Goal: Task Accomplishment & Management: Manage account settings

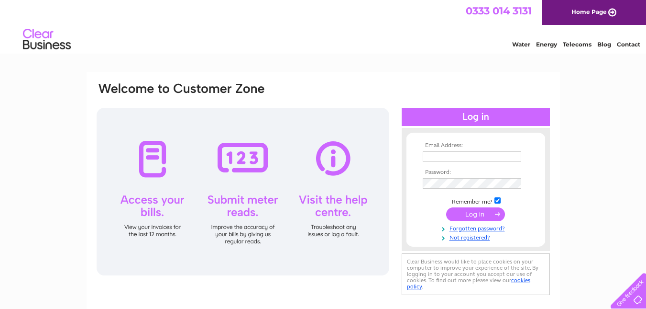
type input "[PERSON_NAME][EMAIL_ADDRESS][DOMAIN_NAME]"
click at [478, 216] on input "submit" at bounding box center [475, 213] width 59 height 13
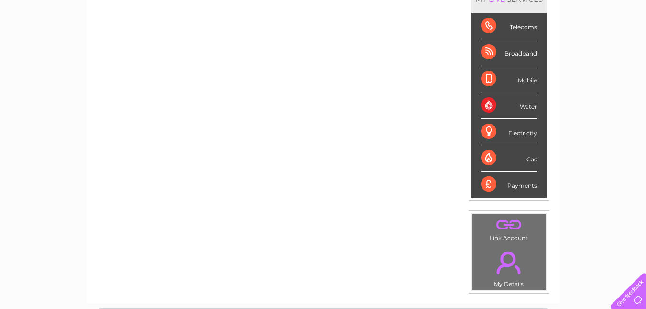
scroll to position [144, 0]
click at [519, 185] on div "Payments" at bounding box center [509, 184] width 56 height 26
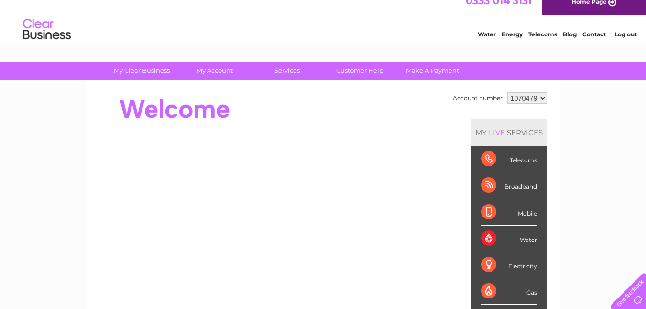
scroll to position [0, 0]
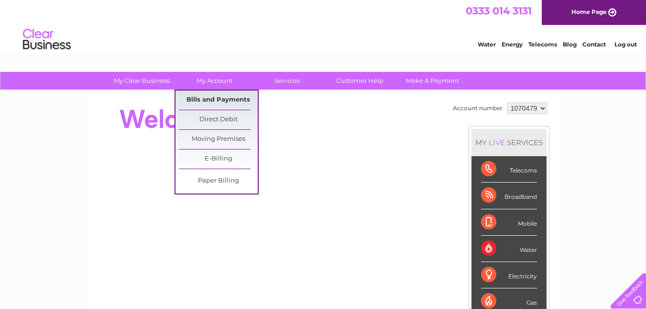
click at [213, 99] on link "Bills and Payments" at bounding box center [218, 99] width 79 height 19
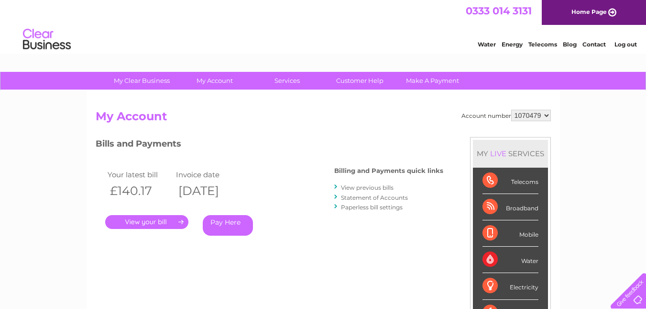
scroll to position [48, 0]
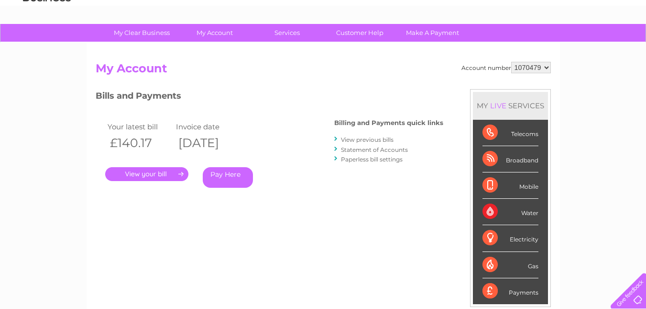
click at [145, 174] on link "." at bounding box center [146, 174] width 83 height 14
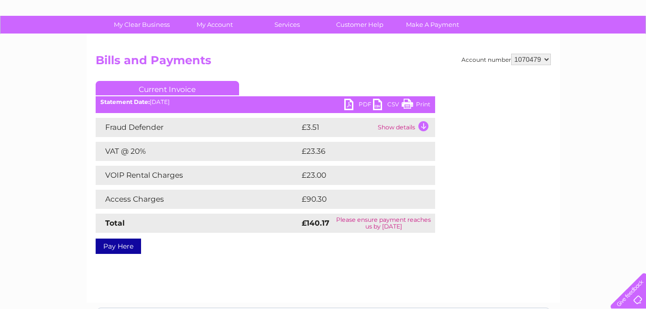
scroll to position [48, 0]
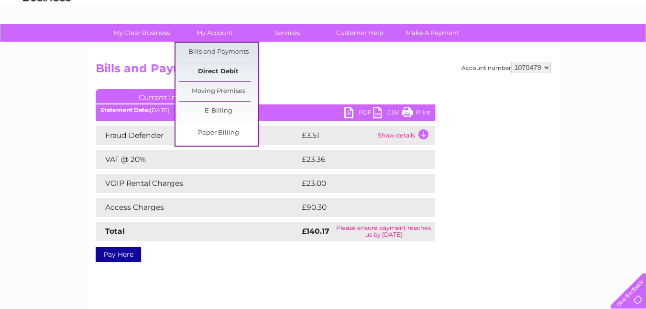
click at [221, 71] on link "Direct Debit" at bounding box center [218, 71] width 79 height 19
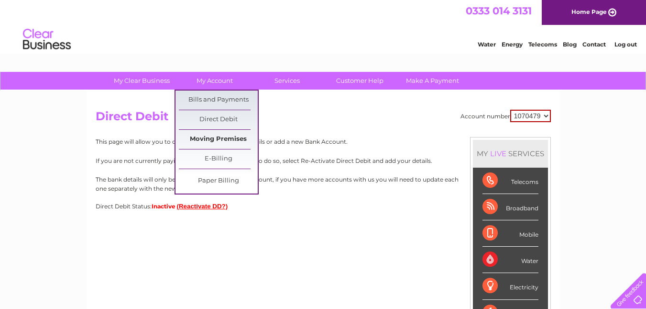
click at [221, 139] on link "Moving Premises" at bounding box center [218, 139] width 79 height 19
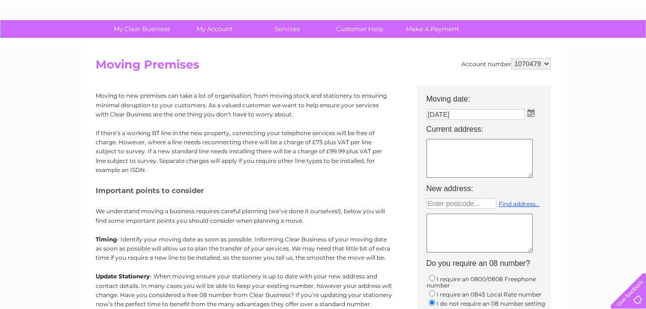
scroll to position [48, 0]
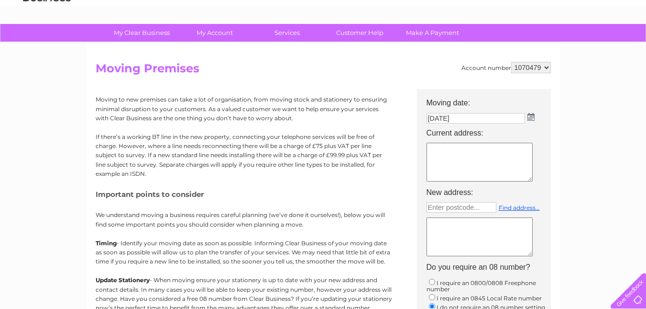
click at [535, 118] on td "11/10/2025" at bounding box center [489, 118] width 134 height 15
click at [530, 116] on img at bounding box center [531, 117] width 7 height 8
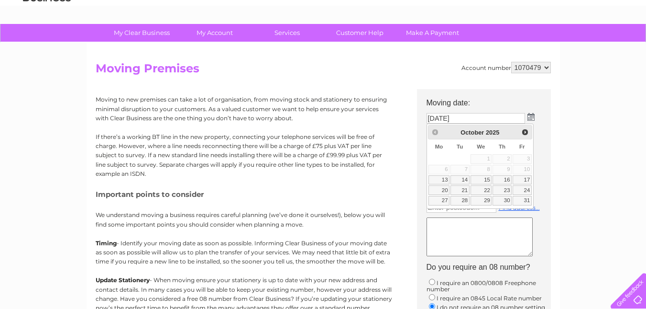
click at [434, 132] on div "Prev Next October 2025" at bounding box center [480, 132] width 104 height 14
click at [533, 117] on img at bounding box center [531, 117] width 7 height 8
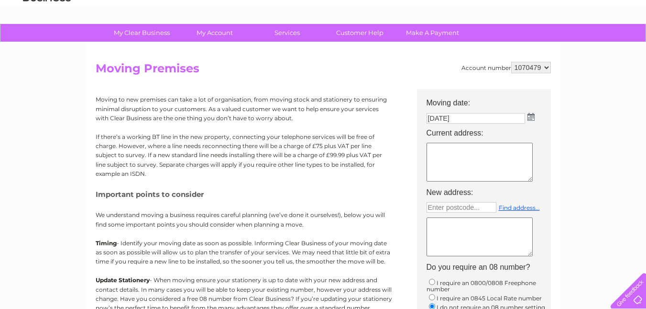
click at [490, 161] on textarea at bounding box center [480, 162] width 106 height 39
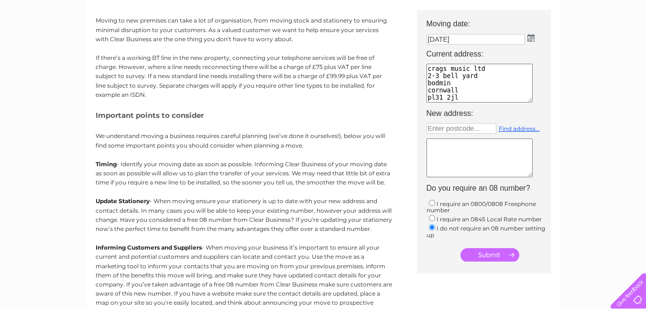
scroll to position [144, 0]
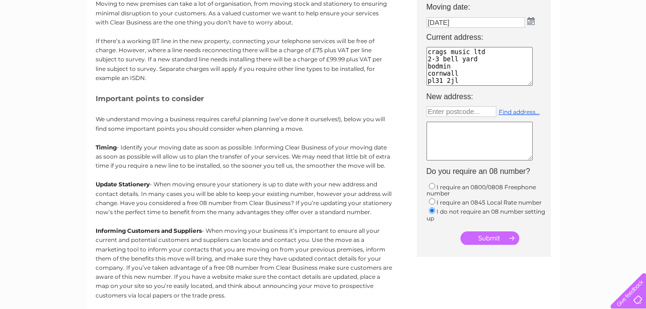
type textarea "crags music ltd 2-3 bell yard bodmin cornwall pl31 2jl"
click at [487, 233] on input "submit" at bounding box center [490, 237] width 59 height 13
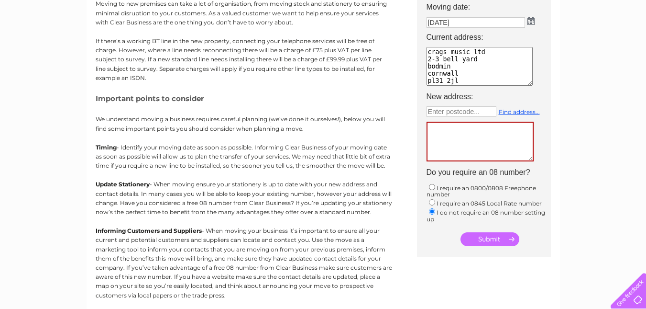
click at [492, 142] on textarea at bounding box center [480, 142] width 107 height 40
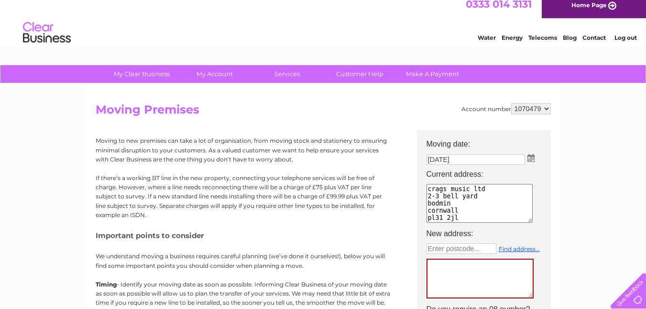
scroll to position [0, 0]
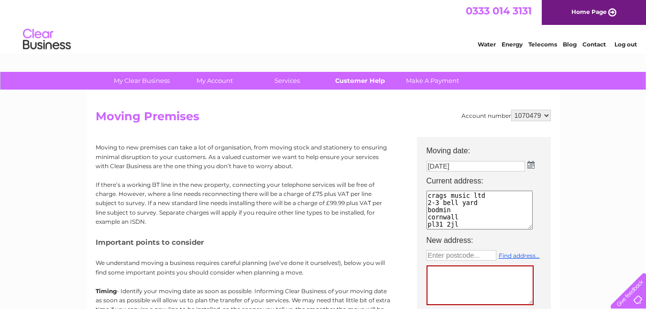
click at [351, 79] on link "Customer Help" at bounding box center [360, 81] width 79 height 18
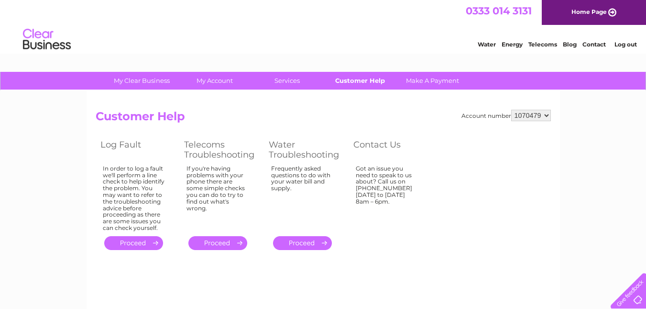
click at [357, 80] on link "Customer Help" at bounding box center [360, 81] width 79 height 18
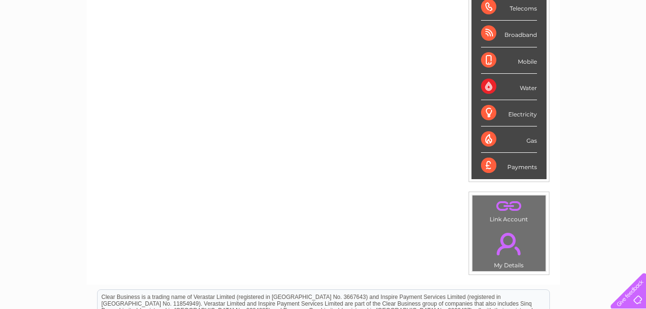
scroll to position [69, 0]
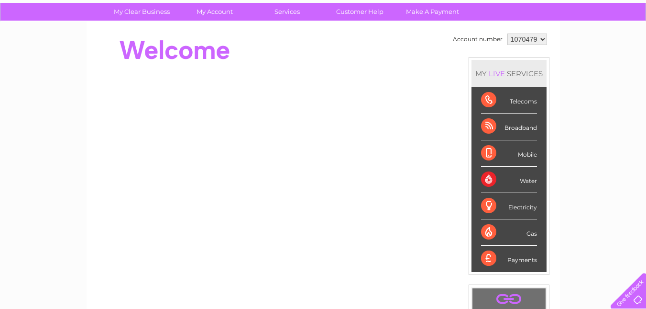
click at [490, 125] on div "Broadband" at bounding box center [509, 126] width 56 height 26
click at [520, 128] on div "Broadband" at bounding box center [509, 126] width 56 height 26
click at [528, 100] on div "Telecoms" at bounding box center [509, 100] width 56 height 26
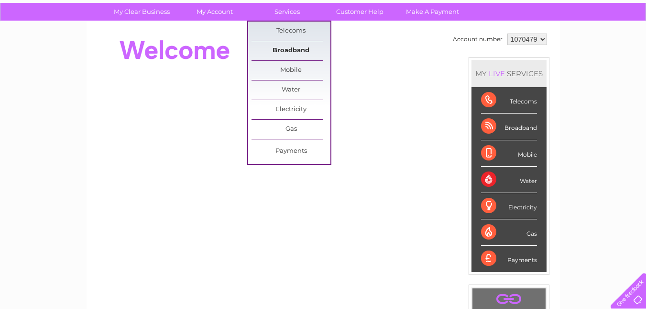
click at [277, 50] on link "Broadband" at bounding box center [291, 50] width 79 height 19
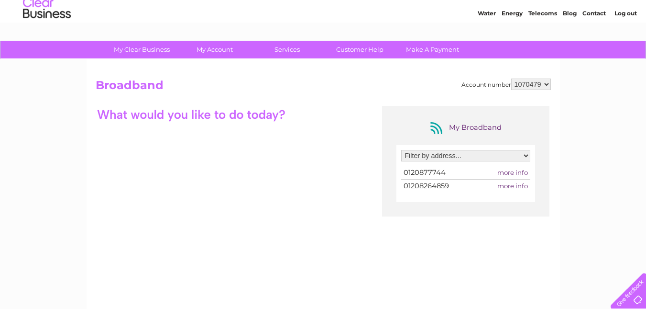
scroll to position [48, 0]
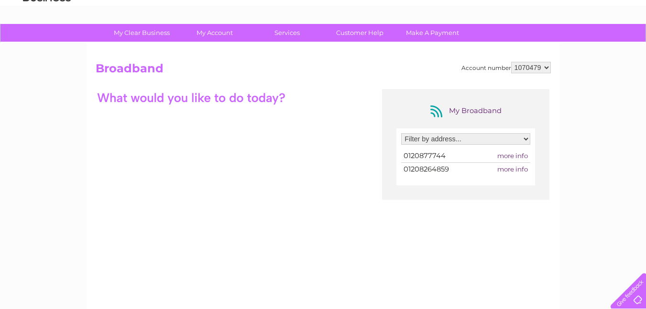
click at [528, 140] on select "Filter by address... Craigs Music Ltd, 2-4 Bell Yard, Bell Lane, Bodmin, Cornwa…" at bounding box center [465, 138] width 129 height 11
select select "2122364"
click at [401, 133] on select "Filter by address... Craigs Music Ltd, 2-4 Bell Yard, Bell Lane, Bodmin, Cornwa…" at bounding box center [465, 138] width 129 height 11
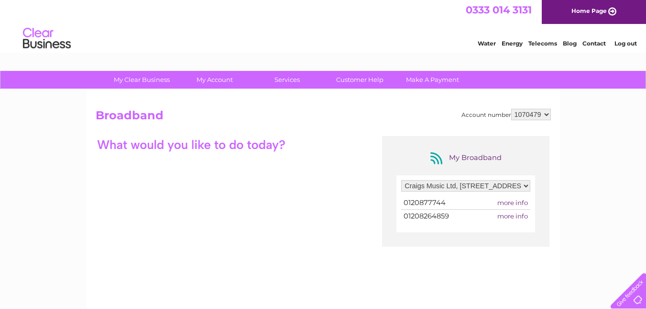
scroll to position [0, 0]
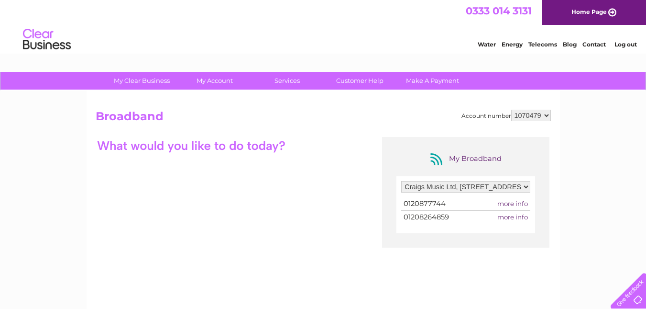
click at [524, 204] on span "more info" at bounding box center [513, 204] width 31 height 8
click at [515, 204] on span "more info" at bounding box center [513, 204] width 31 height 8
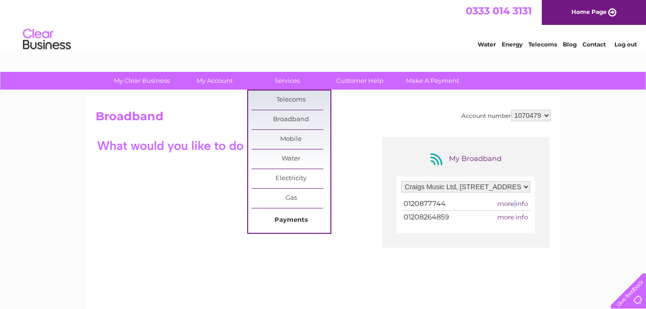
click at [284, 221] on link "Payments" at bounding box center [291, 220] width 79 height 19
